Goal: Task Accomplishment & Management: Manage account settings

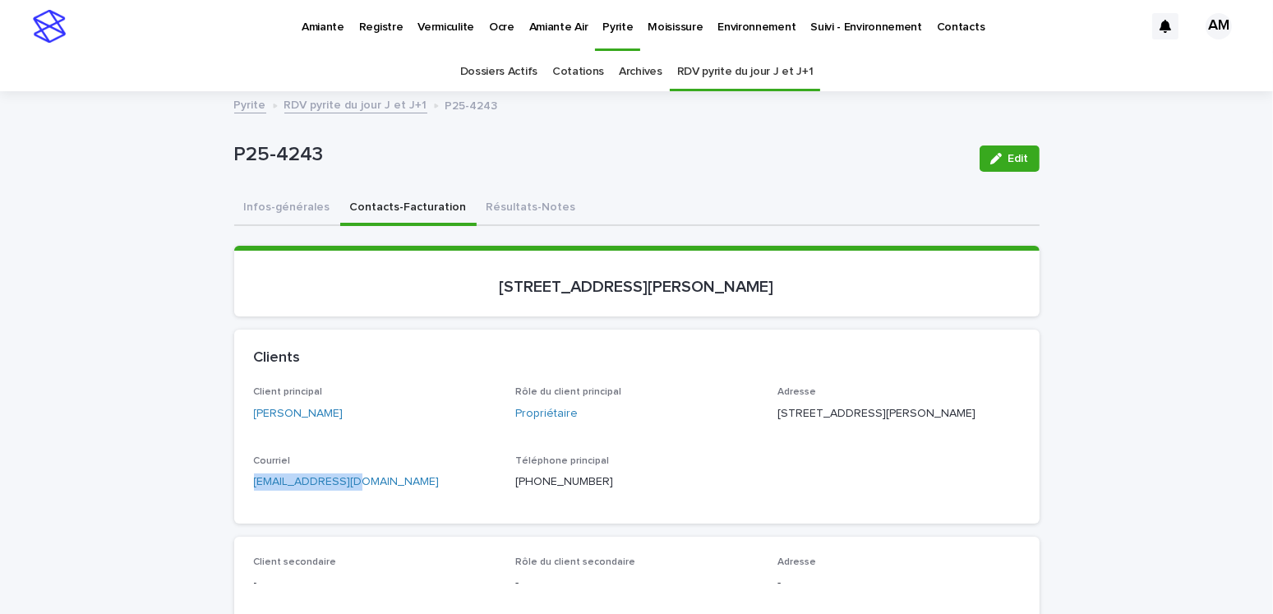
click at [256, 108] on link "Pyrite" at bounding box center [250, 103] width 32 height 19
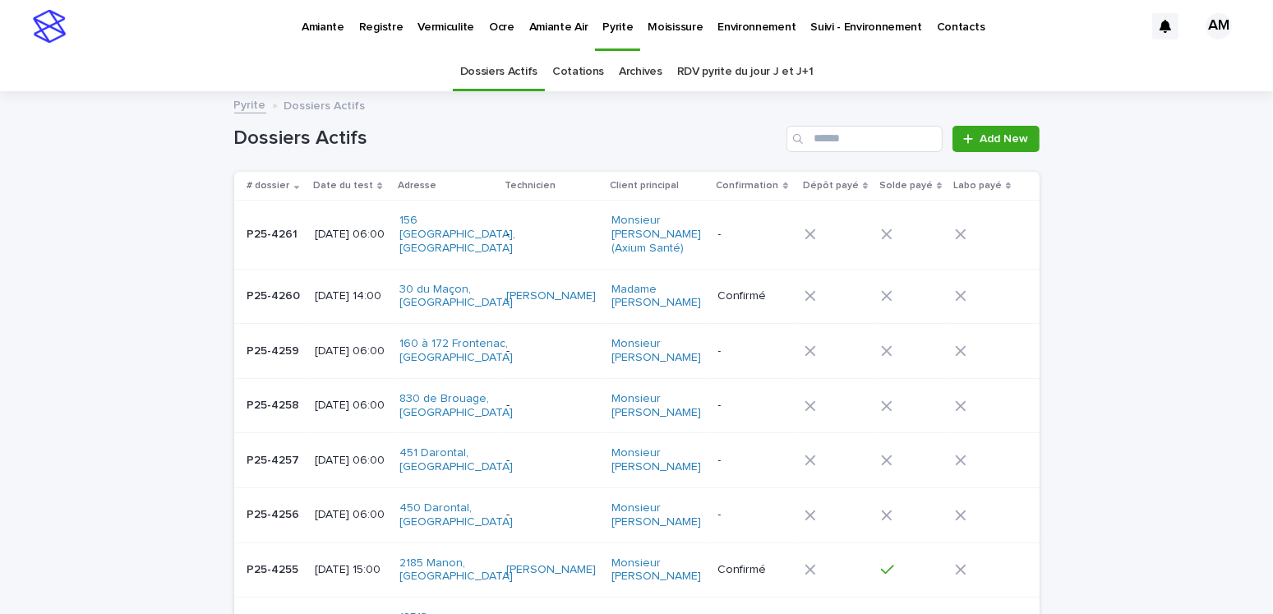
click at [316, 239] on p "[DATE] 06:00" at bounding box center [350, 235] width 71 height 14
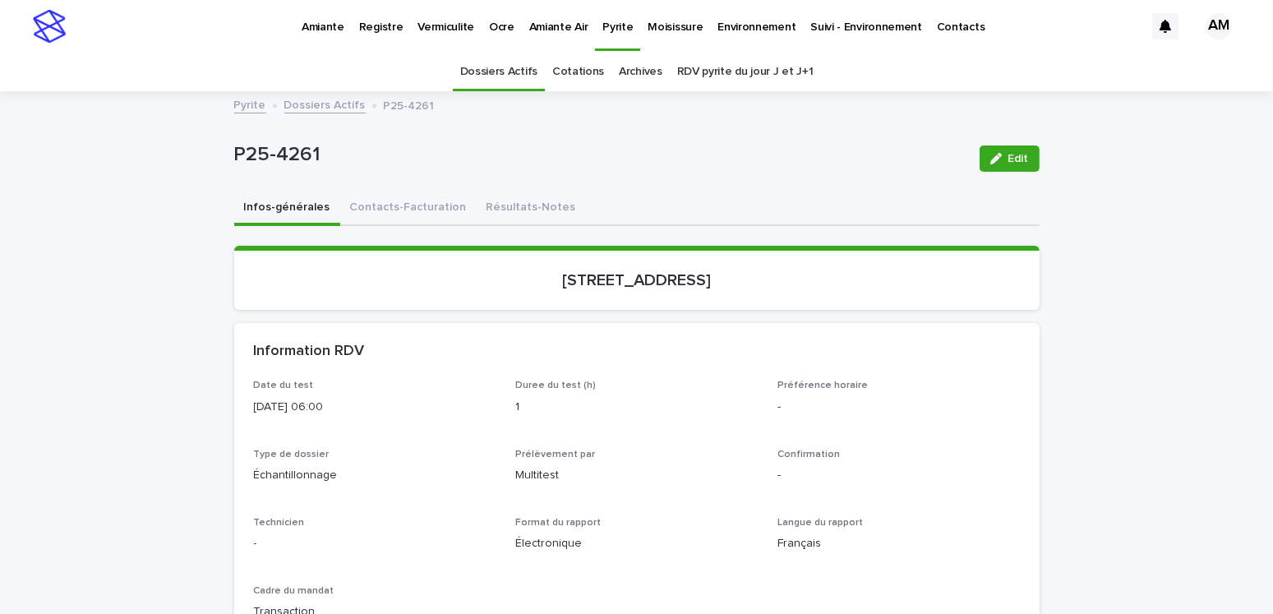
drag, startPoint x: 1015, startPoint y: 154, endPoint x: 825, endPoint y: 457, distance: 357.0
click at [1015, 155] on span "Edit" at bounding box center [1018, 159] width 21 height 12
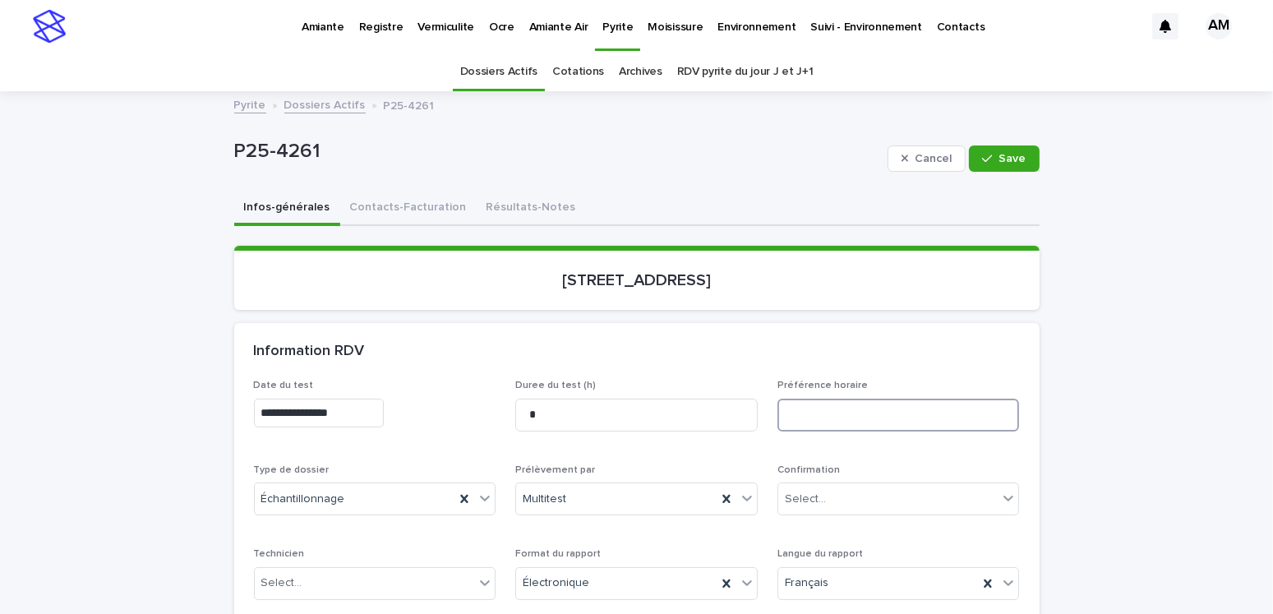
click at [787, 410] on input at bounding box center [898, 415] width 242 height 33
type input "**********"
click at [403, 212] on button "Contacts-Facturation" at bounding box center [408, 208] width 136 height 35
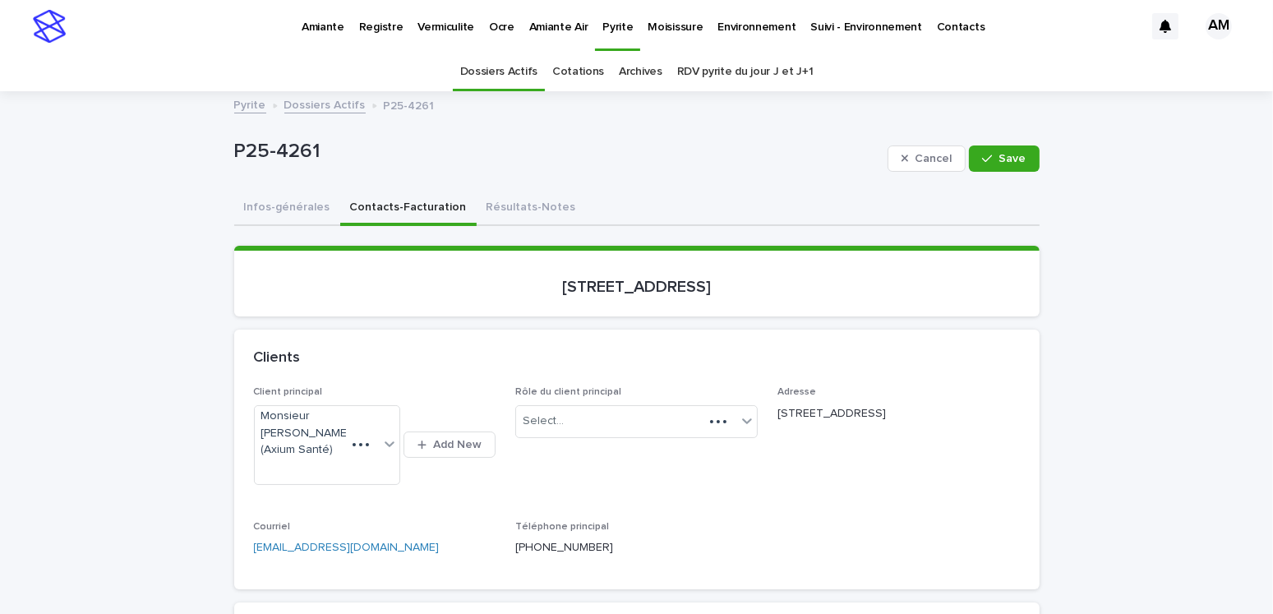
click at [412, 205] on button "Contacts-Facturation" at bounding box center [408, 208] width 136 height 35
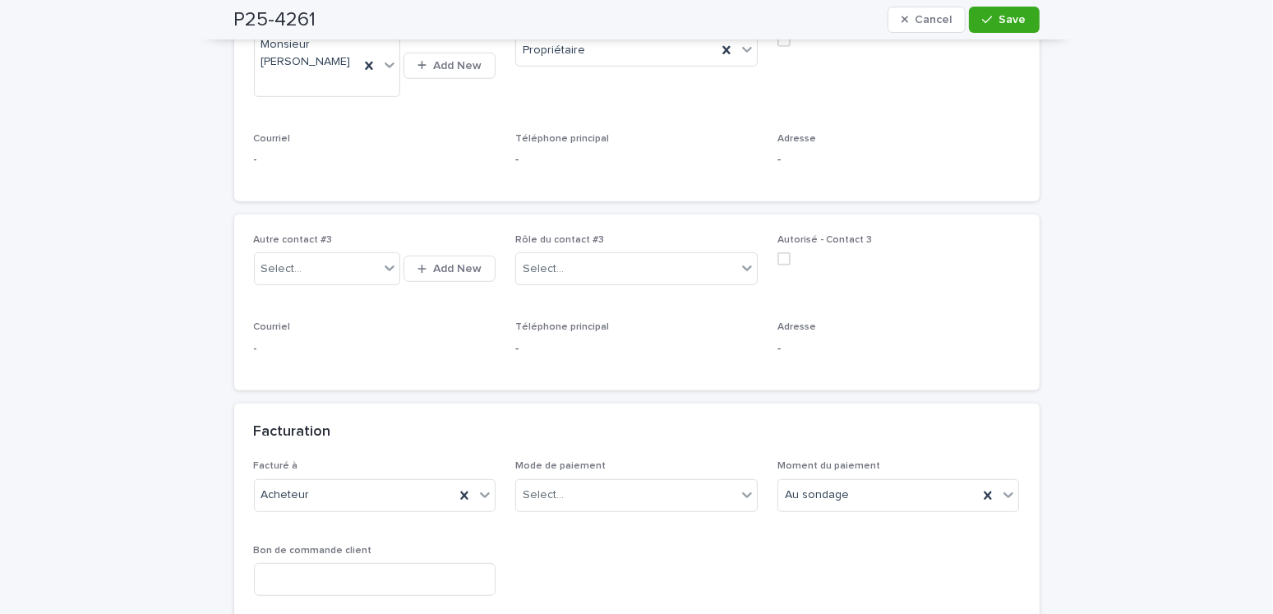
scroll to position [740, 0]
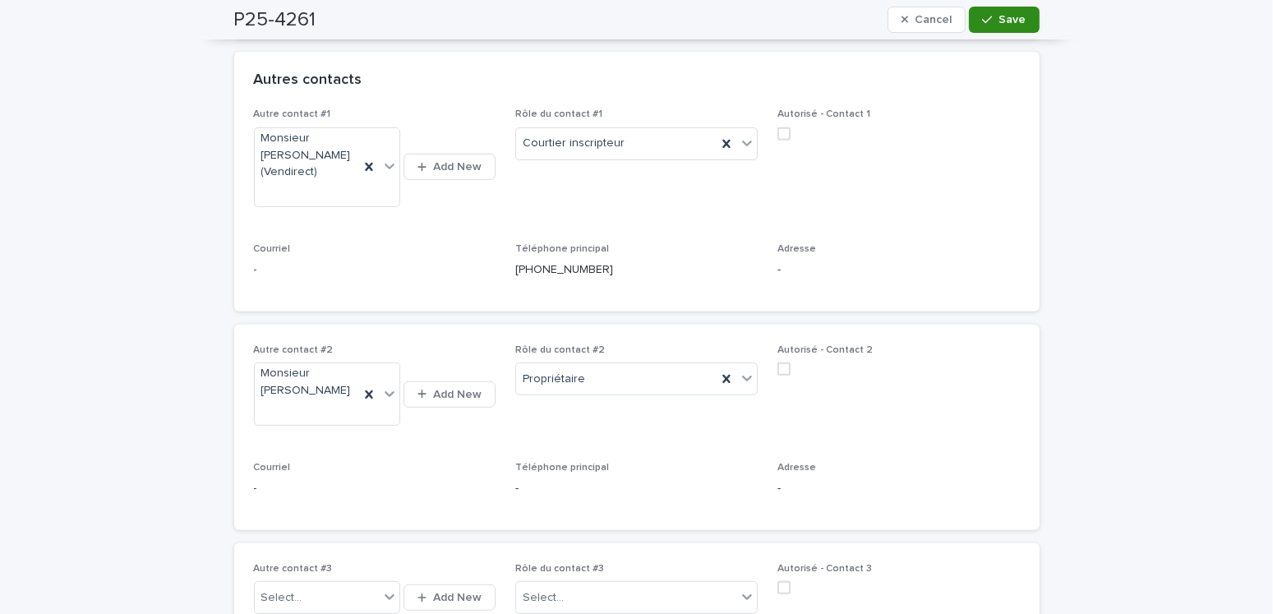
click at [1007, 27] on button "Save" at bounding box center [1004, 20] width 70 height 26
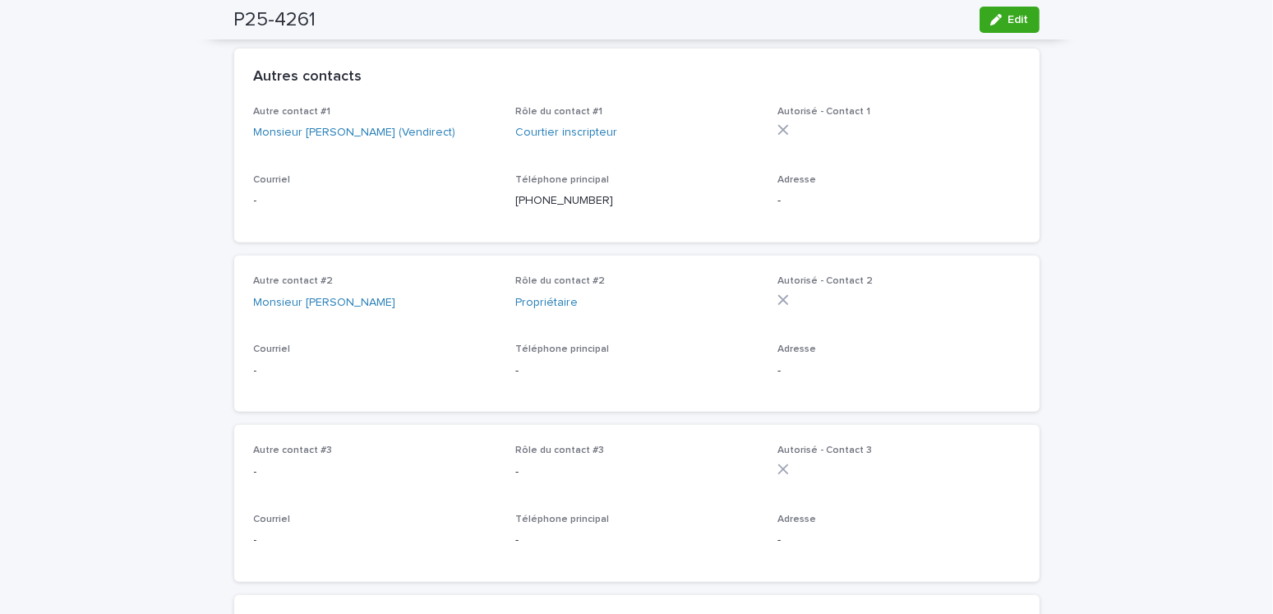
scroll to position [575, 0]
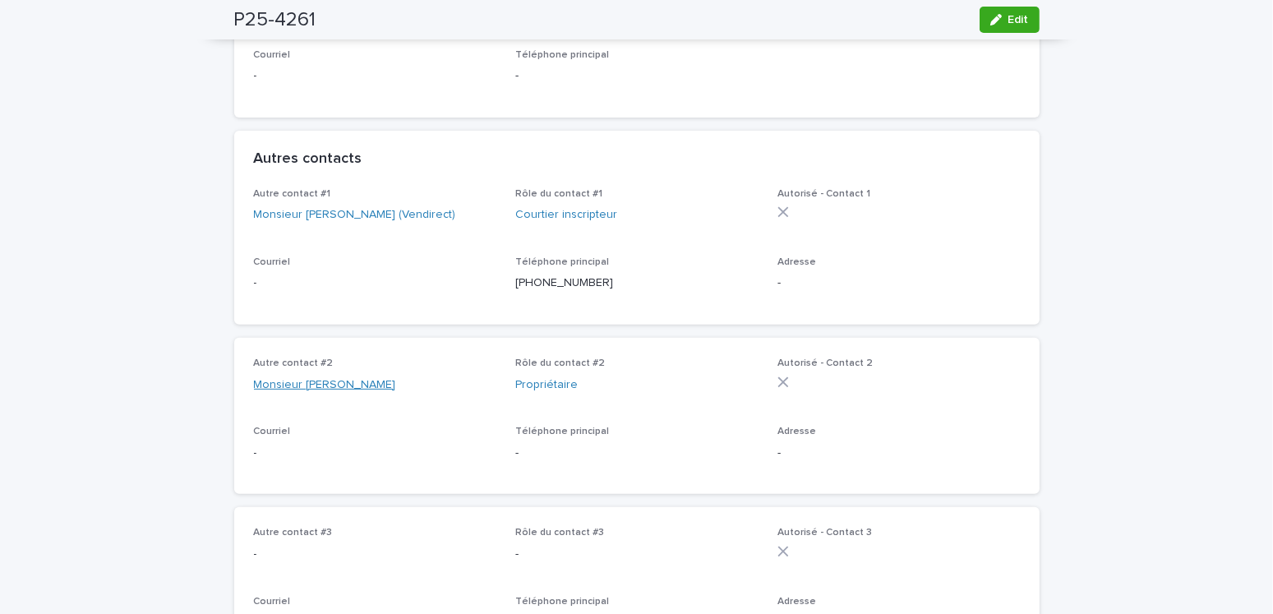
click at [335, 394] on link "Monsieur [PERSON_NAME]" at bounding box center [325, 384] width 142 height 17
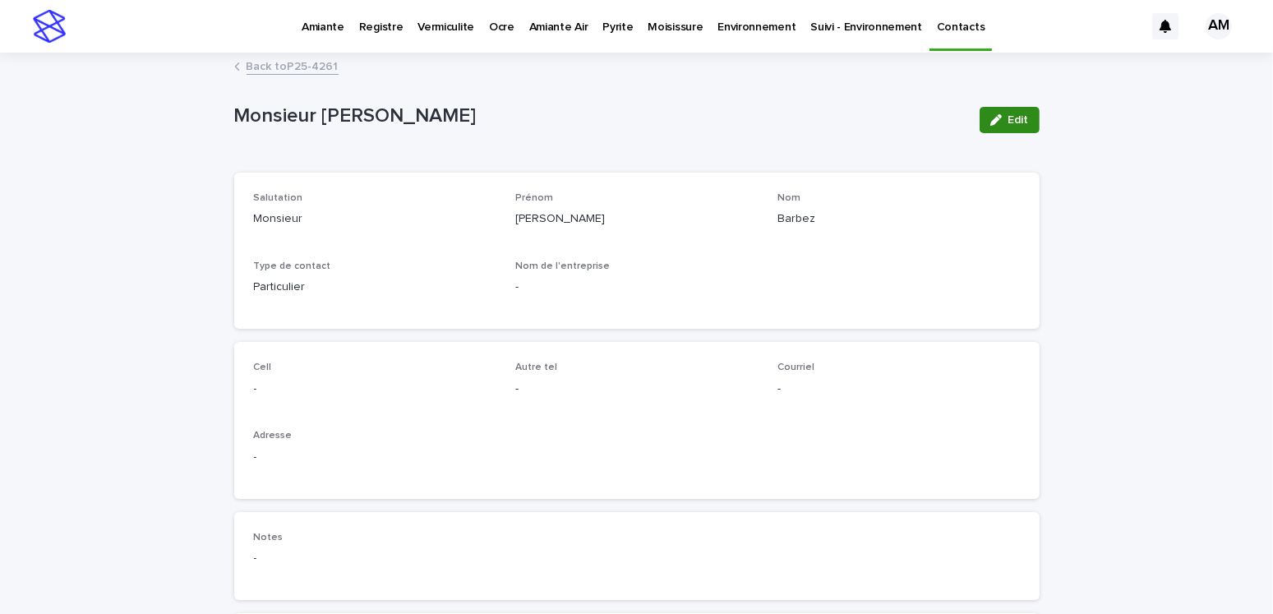
click at [999, 118] on div "button" at bounding box center [999, 120] width 18 height 12
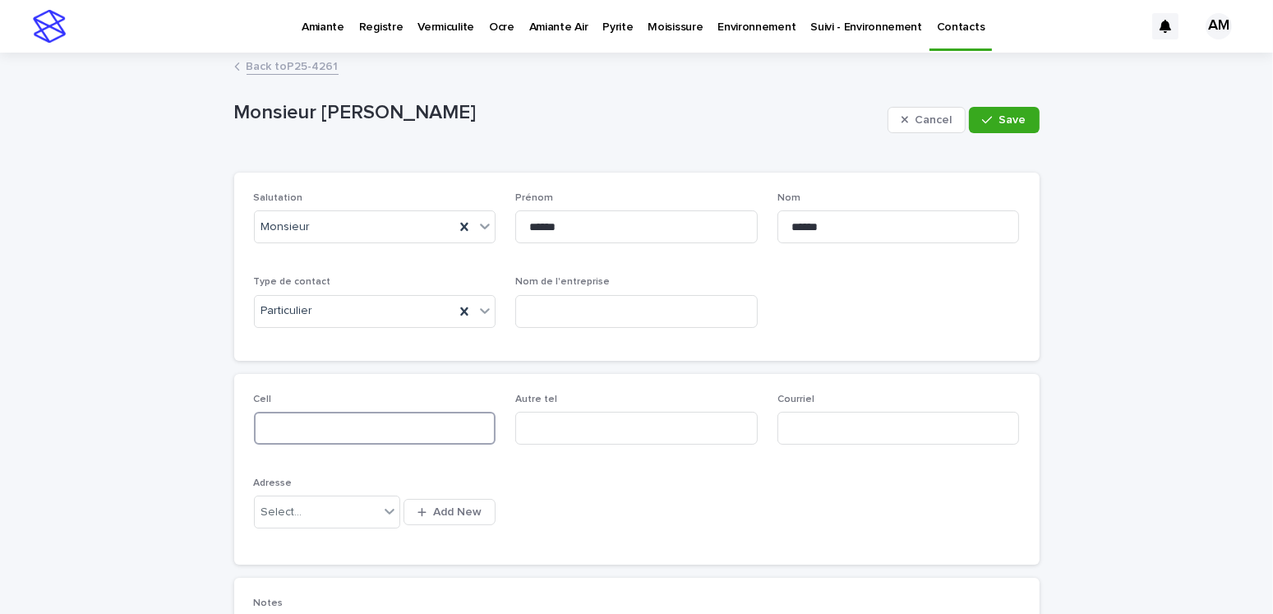
click at [316, 429] on input at bounding box center [375, 428] width 242 height 33
type input "**********"
click at [1010, 117] on span "Save" at bounding box center [1012, 120] width 27 height 12
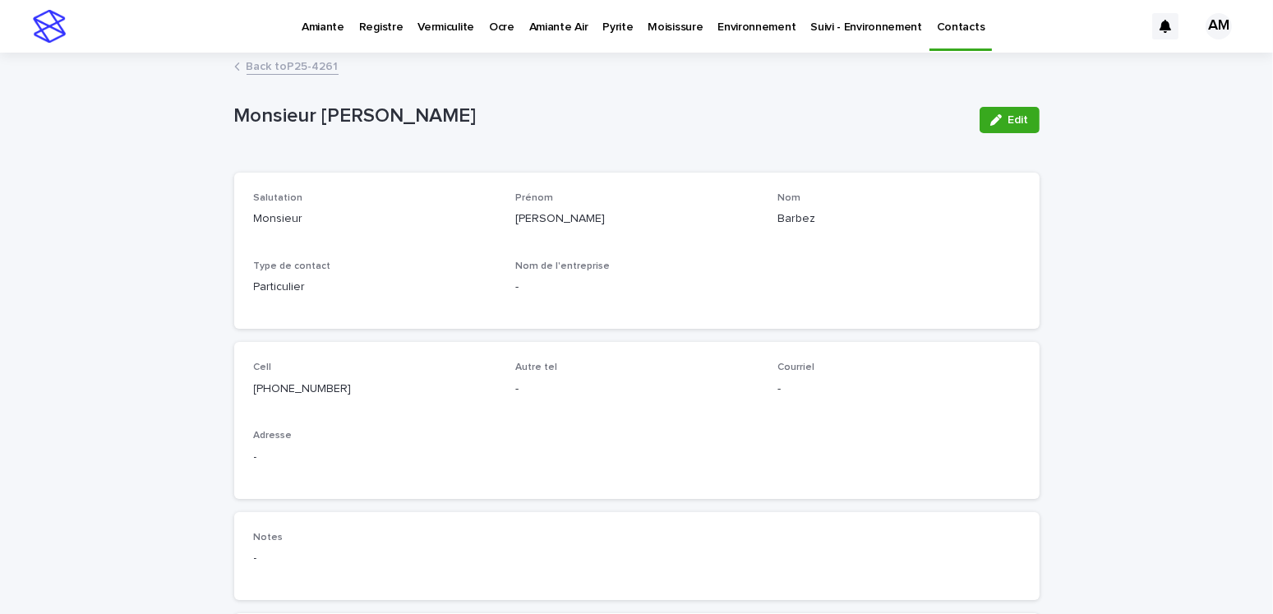
click at [291, 64] on link "Back to P25-4261" at bounding box center [293, 65] width 92 height 19
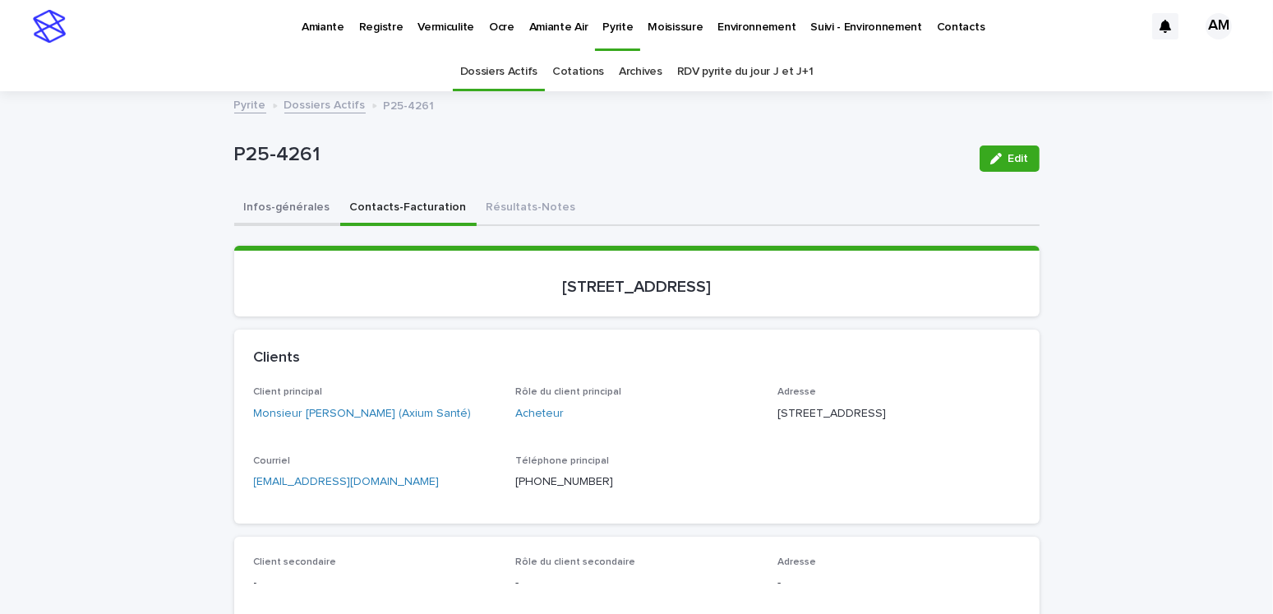
click at [250, 199] on button "Infos-générales" at bounding box center [287, 208] width 106 height 35
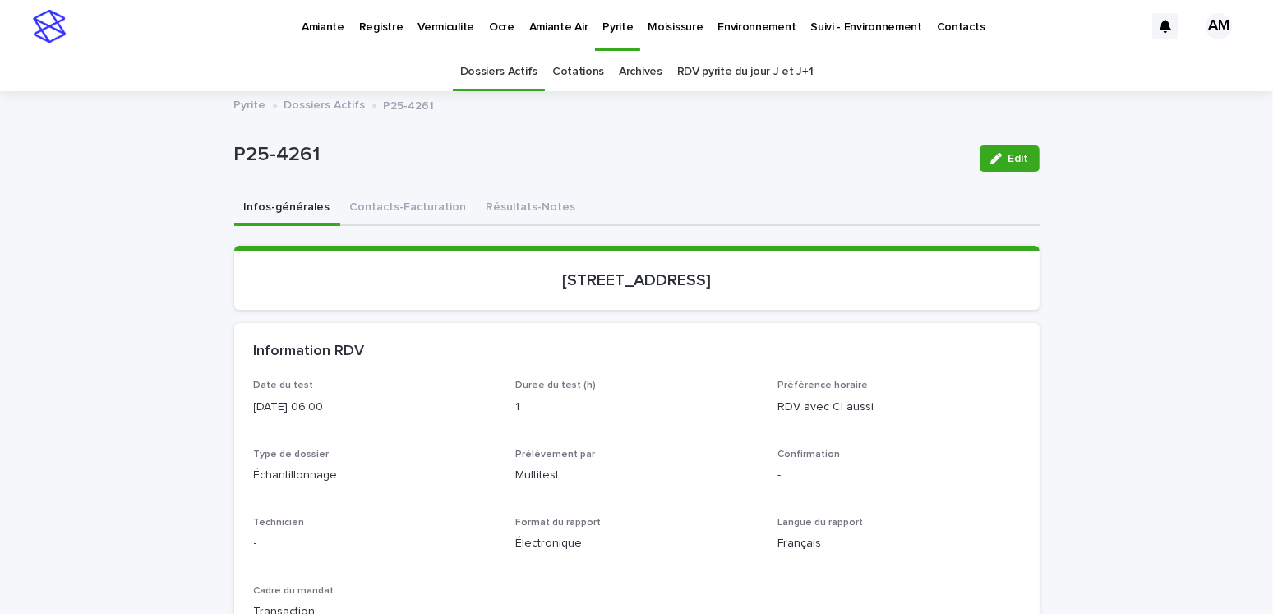
click at [440, 267] on div "[STREET_ADDRESS]" at bounding box center [637, 278] width 766 height 23
